Goal: Task Accomplishment & Management: Manage account settings

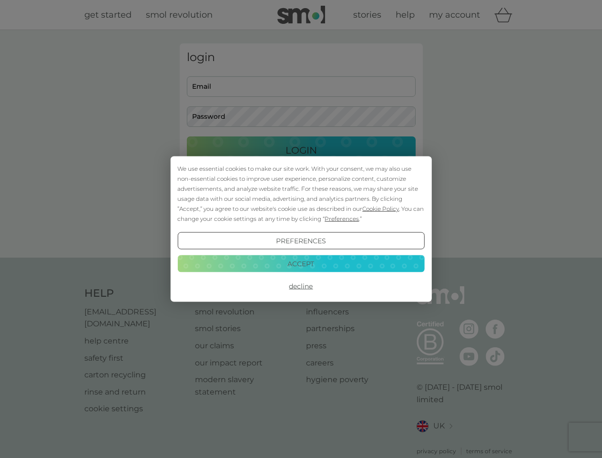
click at [381, 208] on span "Cookie Policy" at bounding box center [380, 208] width 37 height 7
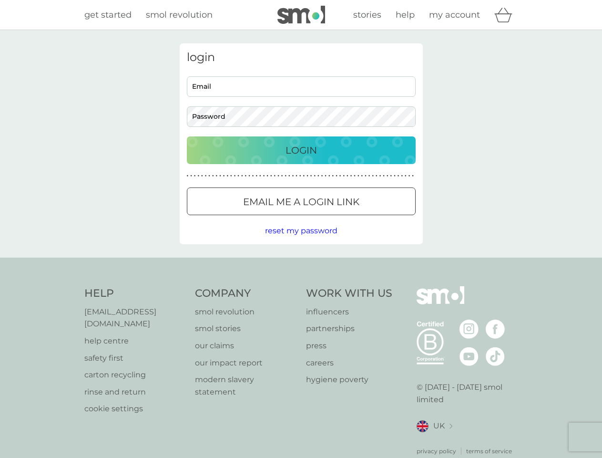
click at [341, 218] on div "login Email Password Login ● ● ● ● ● ● ● ● ● ● ● ● ● ● ● ● ● ● ● ● ● ● ● ● ● ● …" at bounding box center [301, 143] width 243 height 201
click at [301, 241] on div "login Email Password Login ● ● ● ● ● ● ● ● ● ● ● ● ● ● ● ● ● ● ● ● ● ● ● ● ● ● …" at bounding box center [301, 143] width 243 height 201
click at [301, 286] on div "Help [EMAIL_ADDRESS][DOMAIN_NAME] help centre safety first carton recycling rin…" at bounding box center [301, 370] width 434 height 169
click at [301, 263] on div "Help [EMAIL_ADDRESS][DOMAIN_NAME] help centre safety first carton recycling rin…" at bounding box center [301, 371] width 602 height 227
